Goal: Task Accomplishment & Management: Manage account settings

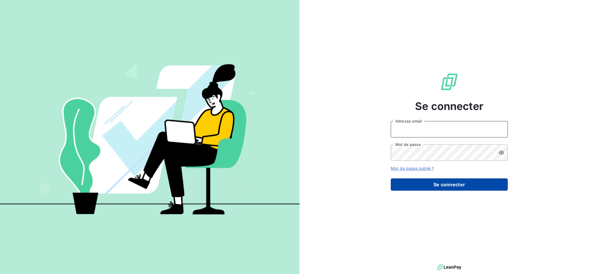
type input "[PERSON_NAME][EMAIL_ADDRESS][PERSON_NAME][DOMAIN_NAME]"
click at [449, 182] on button "Se connecter" at bounding box center [449, 184] width 117 height 12
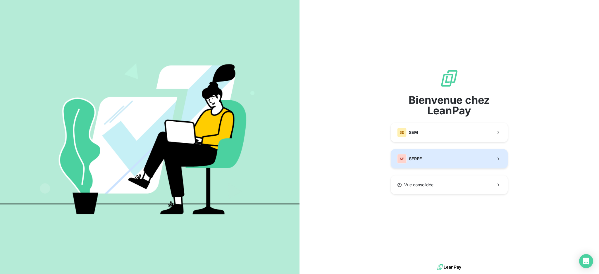
click at [420, 158] on span "SERPE" at bounding box center [415, 159] width 13 height 6
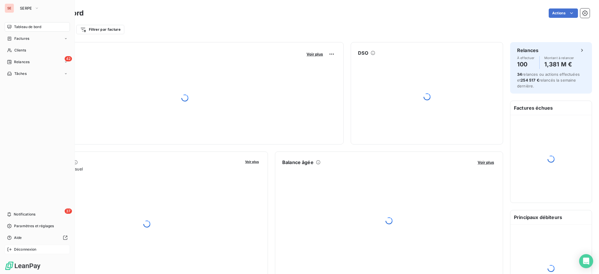
click at [25, 248] on span "Déconnexion" at bounding box center [25, 249] width 23 height 5
